Goal: Task Accomplishment & Management: Complete application form

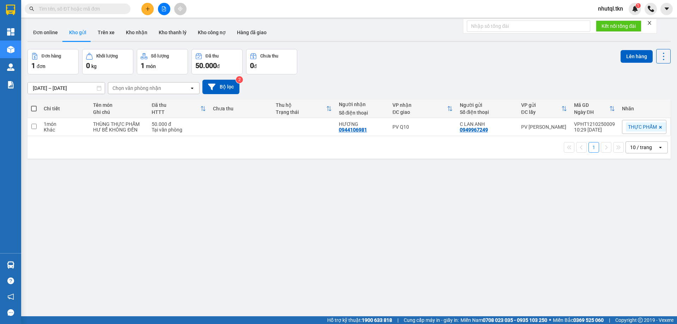
click at [471, 185] on div "ver 1.8.146 Đơn online Kho gửi Trên xe Kho nhận Kho thanh lý Kho công nợ Hàng đ…" at bounding box center [349, 183] width 649 height 324
click at [240, 32] on button "Hàng đã giao" at bounding box center [251, 32] width 41 height 17
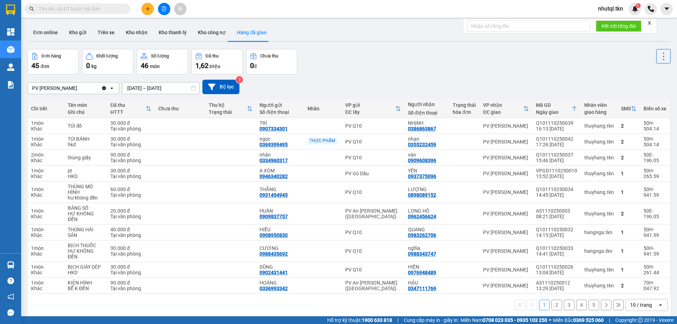
click at [78, 88] on input "Selected PV Hòa Thành." at bounding box center [78, 88] width 1 height 7
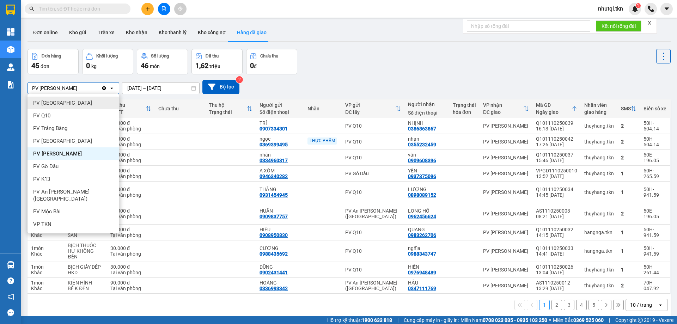
click at [56, 102] on span "PV Tây Ninh" at bounding box center [62, 102] width 59 height 7
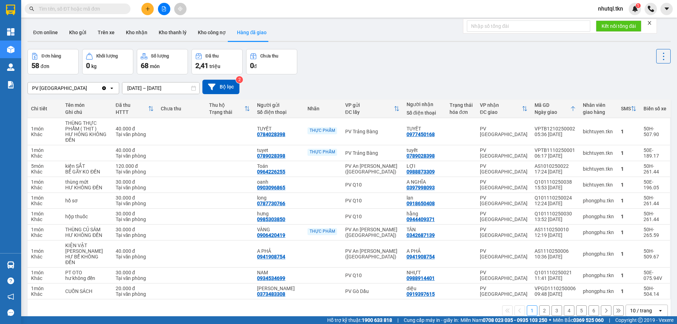
click at [286, 90] on div "PV Tây Ninh Clear value open 10/10/2025 – 12/10/2025 Press the down arrow key t…" at bounding box center [349, 87] width 643 height 14
click at [424, 68] on div "Đơn hàng 58 đơn Khối lượng 0 kg Số lượng 68 món Đã thu 2,41 triệu Chưa thu 0 đ" at bounding box center [349, 61] width 643 height 25
drag, startPoint x: 403, startPoint y: 135, endPoint x: 432, endPoint y: 136, distance: 29.3
click at [432, 136] on td "TUYẾT 0977450168" at bounding box center [424, 131] width 43 height 27
copy div "0977450168"
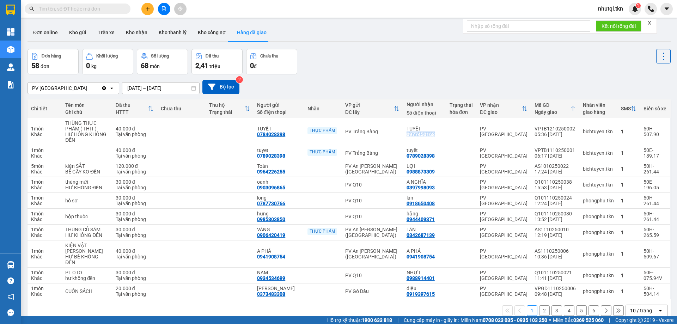
click at [85, 10] on input "text" at bounding box center [80, 9] width 83 height 8
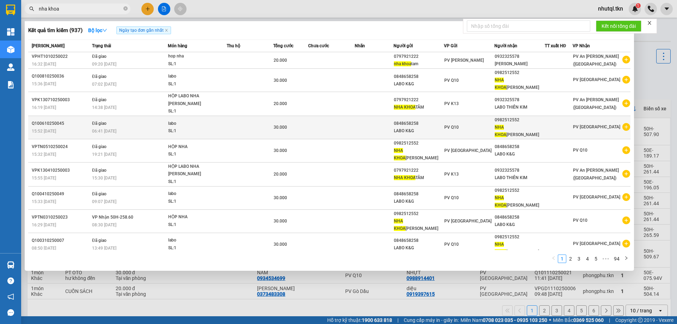
type input "nha khoa"
click at [545, 124] on div "NHA KHOA HỒNG CÔNG" at bounding box center [520, 131] width 50 height 15
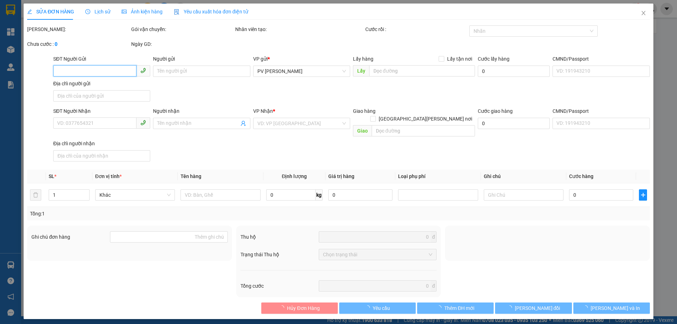
type input "0848658258"
type input "LABO K&G"
type input "0982512552"
type input "NHA KHOA HỒNG CÔNG"
type input "30.000"
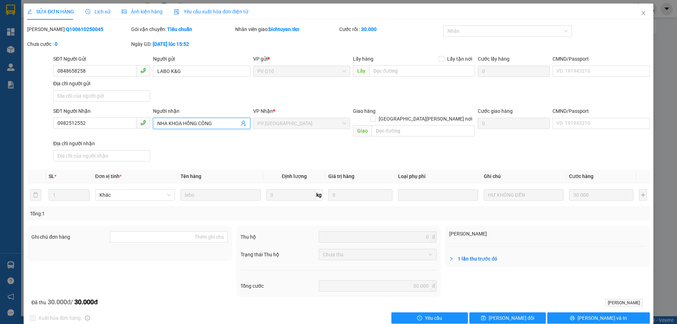
drag, startPoint x: 216, startPoint y: 122, endPoint x: 11, endPoint y: 109, distance: 205.7
click at [17, 111] on div "SỬA ĐƠN HÀNG Lịch sử Ảnh kiện hàng Yêu cầu xuất hóa đơn điện tử Total Paid Fee …" at bounding box center [338, 162] width 677 height 324
click at [0, 105] on div "SỬA ĐƠN HÀNG Lịch sử Ảnh kiện hàng Yêu cầu xuất hóa đơn điện tử Total Paid Fee …" at bounding box center [338, 162] width 677 height 324
click at [638, 10] on span "Close" at bounding box center [644, 14] width 20 height 20
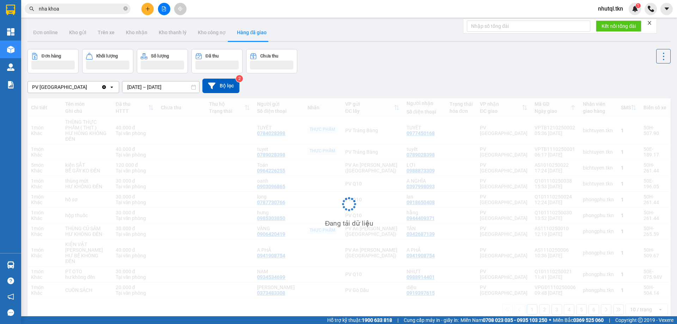
click at [91, 12] on input "nha khoa" at bounding box center [80, 9] width 83 height 8
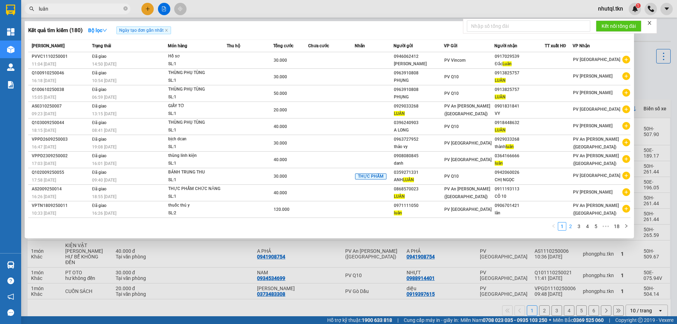
type input "luân"
click at [572, 227] on link "2" at bounding box center [571, 227] width 8 height 8
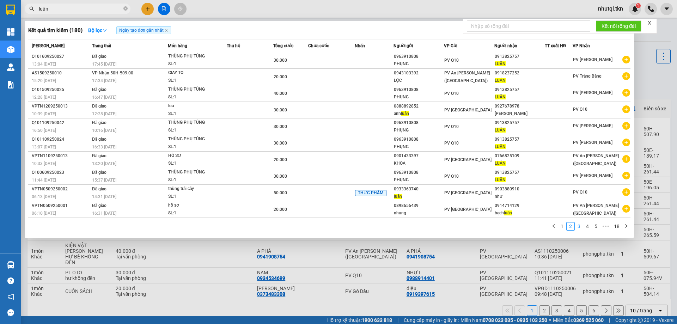
click at [579, 226] on link "3" at bounding box center [579, 227] width 8 height 8
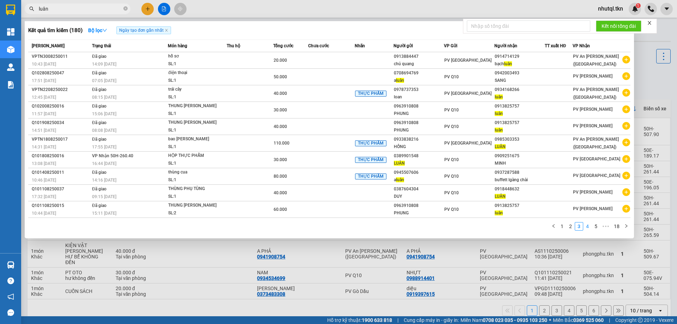
click at [587, 226] on link "4" at bounding box center [588, 227] width 8 height 8
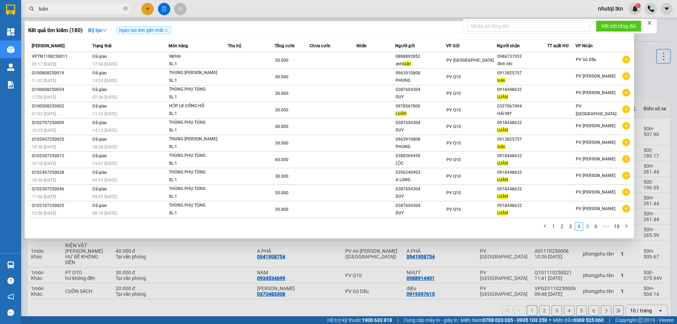
click at [588, 230] on link "5" at bounding box center [588, 227] width 8 height 8
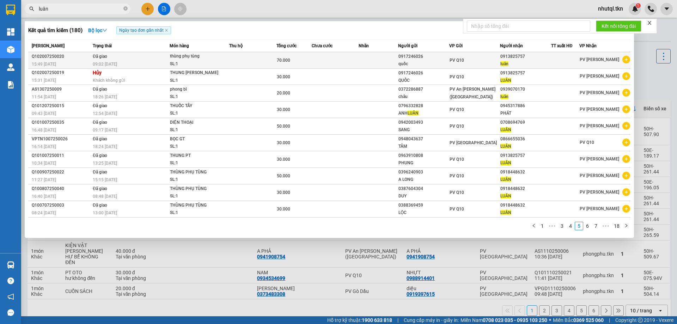
click at [518, 56] on div "0913825757" at bounding box center [525, 56] width 50 height 7
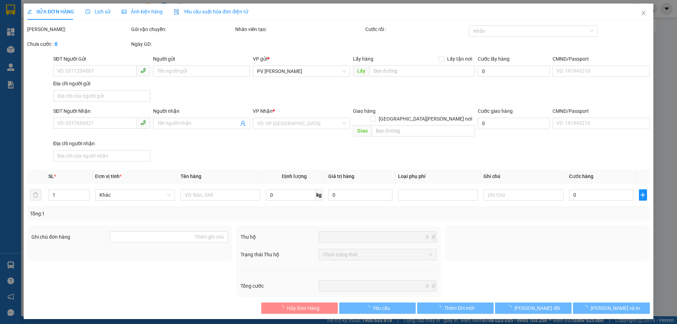
type input "0917246026"
type input "quốc"
type input "0913825757"
type input "luân"
type input "70.000"
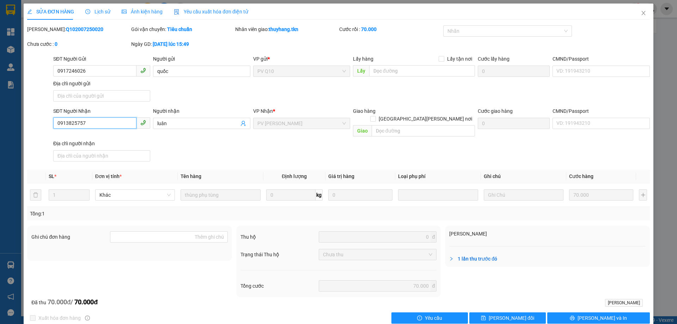
drag, startPoint x: 58, startPoint y: 120, endPoint x: 0, endPoint y: 115, distance: 58.4
click at [0, 116] on div "SỬA ĐƠN HÀNG Lịch sử Ảnh kiện hàng Yêu cầu xuất hóa đơn điện tử Total Paid Fee …" at bounding box center [338, 162] width 677 height 324
click at [641, 13] on icon "close" at bounding box center [644, 13] width 6 height 6
